Goal: Information Seeking & Learning: Understand process/instructions

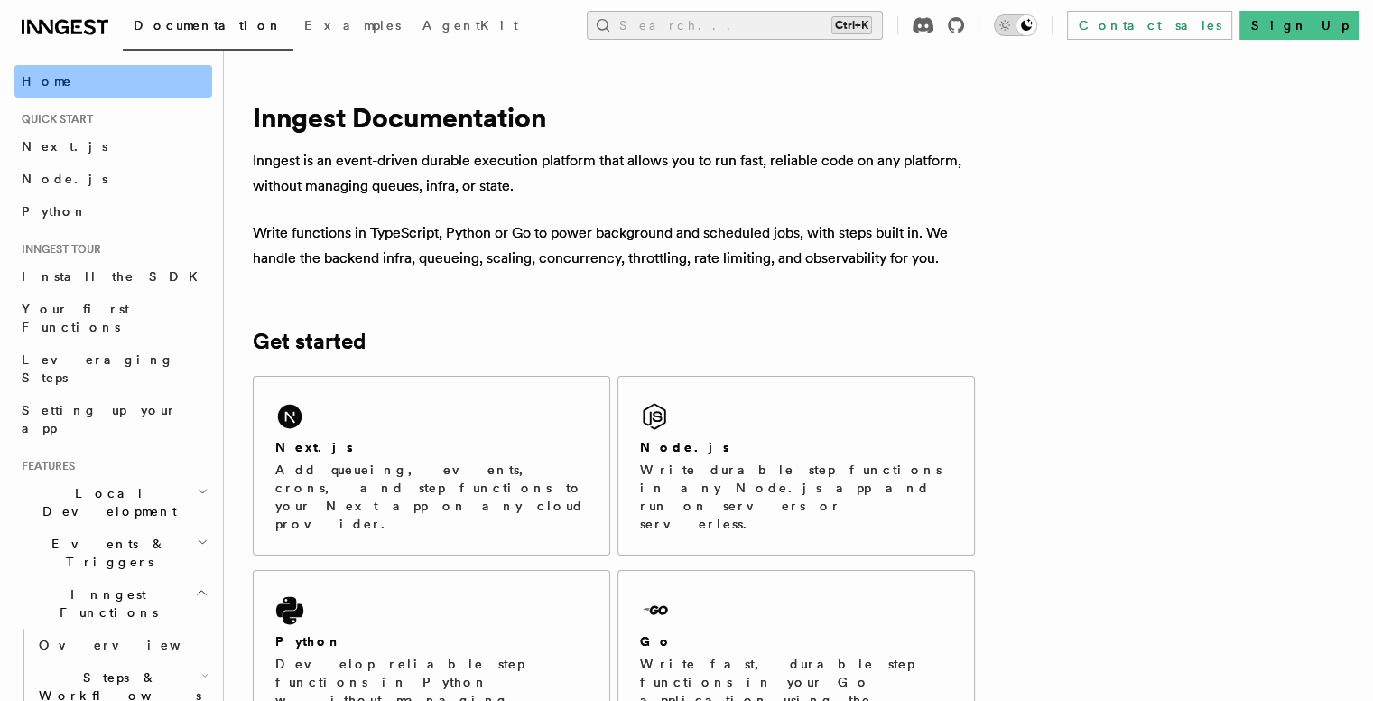
click at [1033, 25] on icon "Toggle dark mode" at bounding box center [1027, 25] width 12 height 12
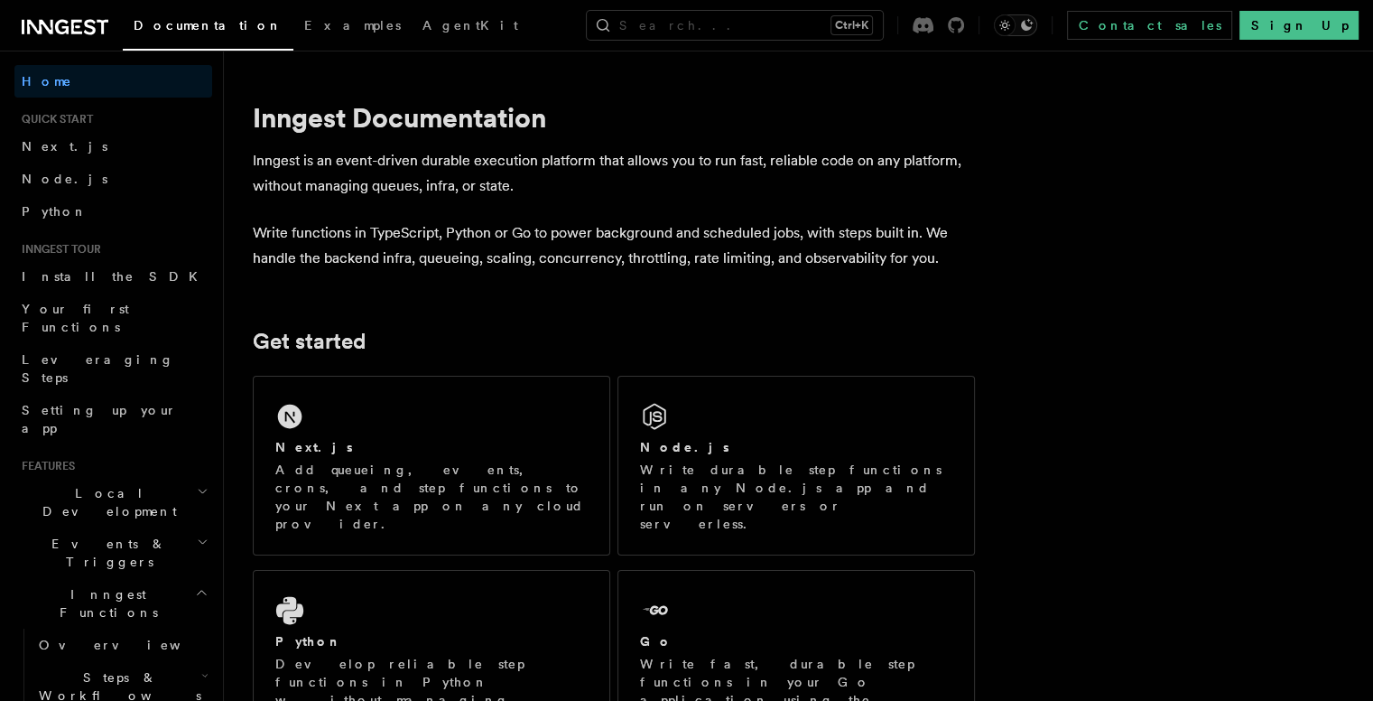
click at [1033, 25] on icon "Toggle dark mode" at bounding box center [1027, 25] width 12 height 12
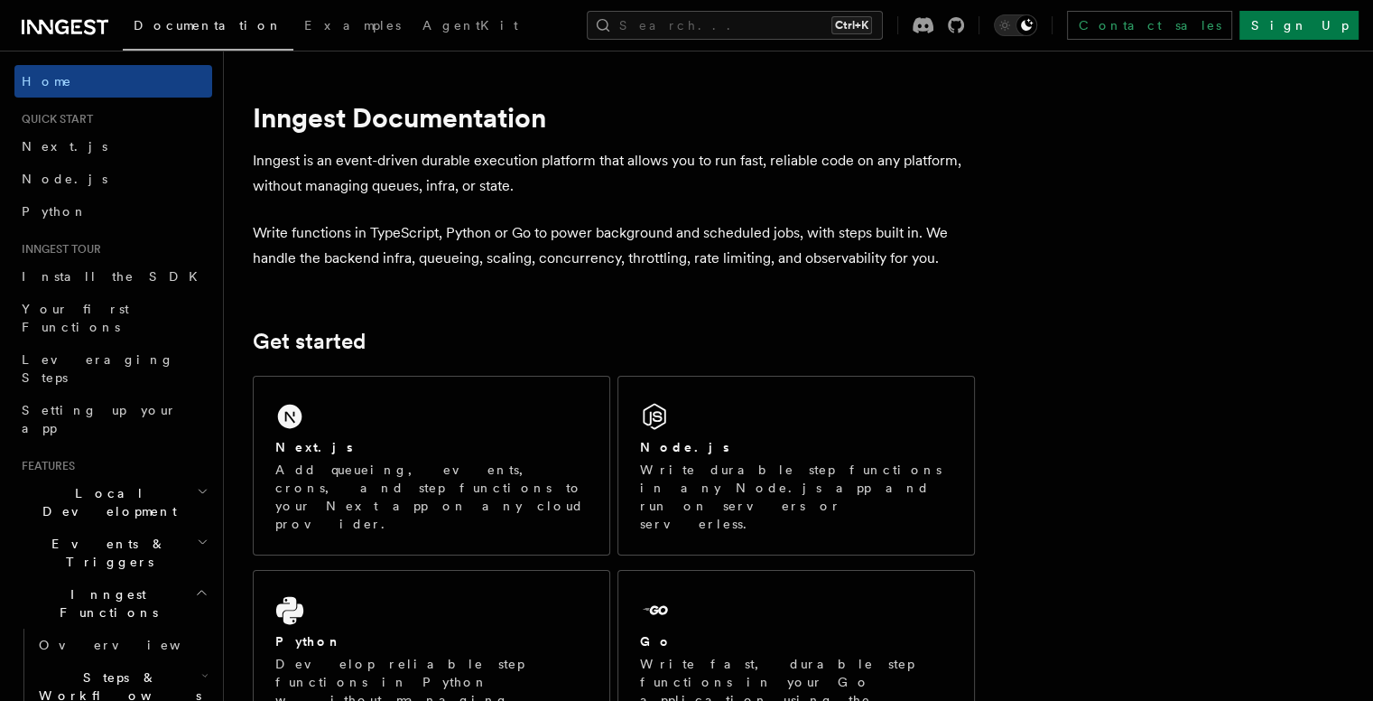
click at [82, 182] on link "Node.js" at bounding box center [113, 178] width 198 height 32
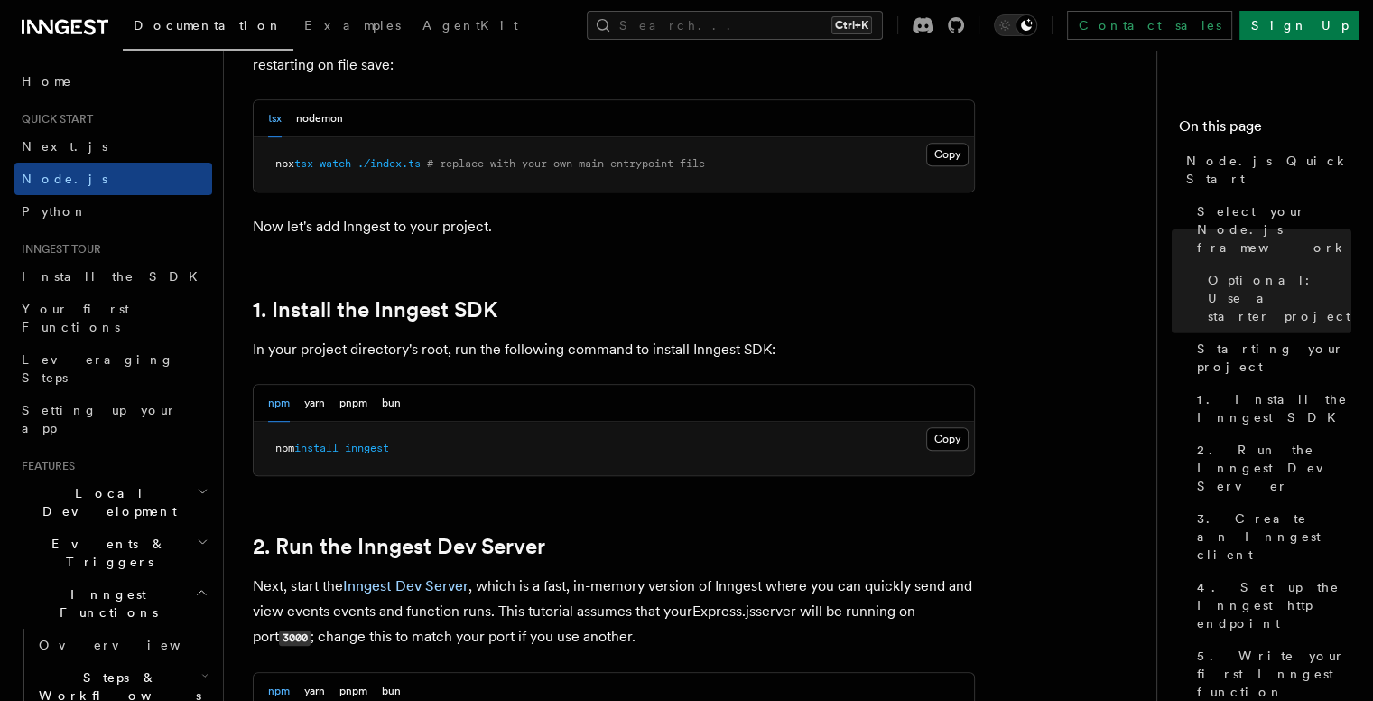
scroll to position [950, 0]
click at [956, 432] on button "Copy Copied" at bounding box center [947, 437] width 42 height 23
